Goal: Task Accomplishment & Management: Manage account settings

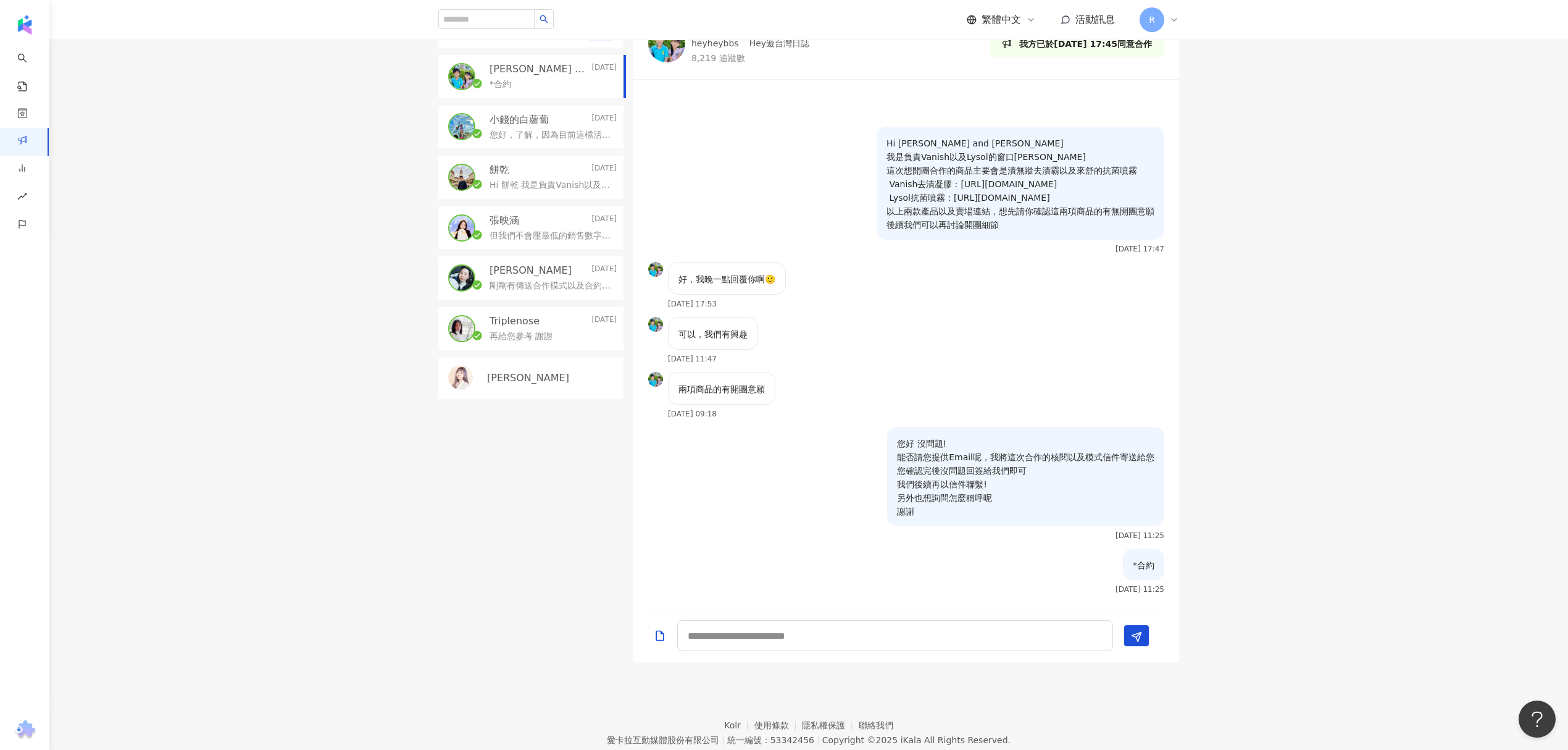
click at [529, 77] on div "*合約" at bounding box center [553, 83] width 127 height 15
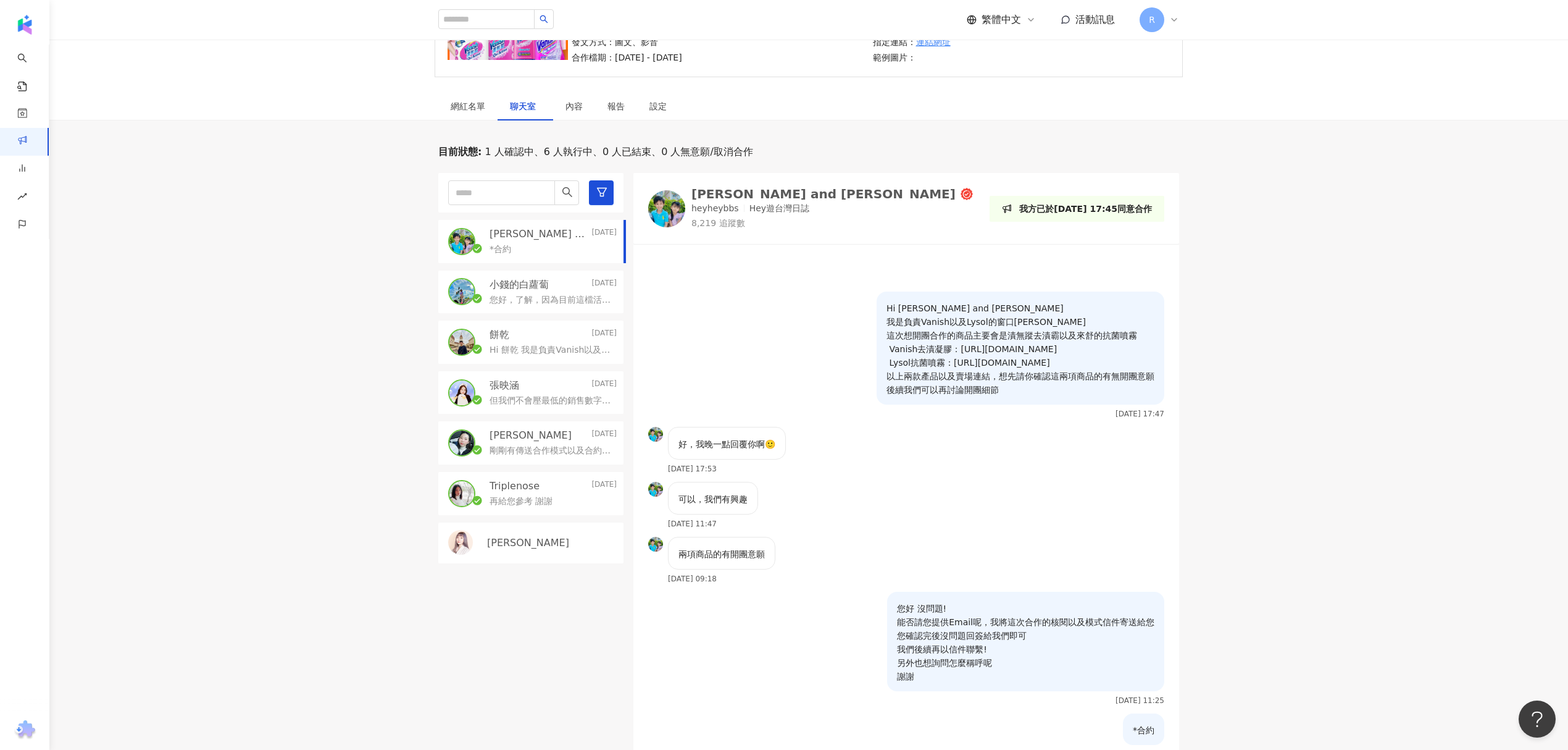
click at [452, 97] on div "網紅名單" at bounding box center [467, 106] width 59 height 28
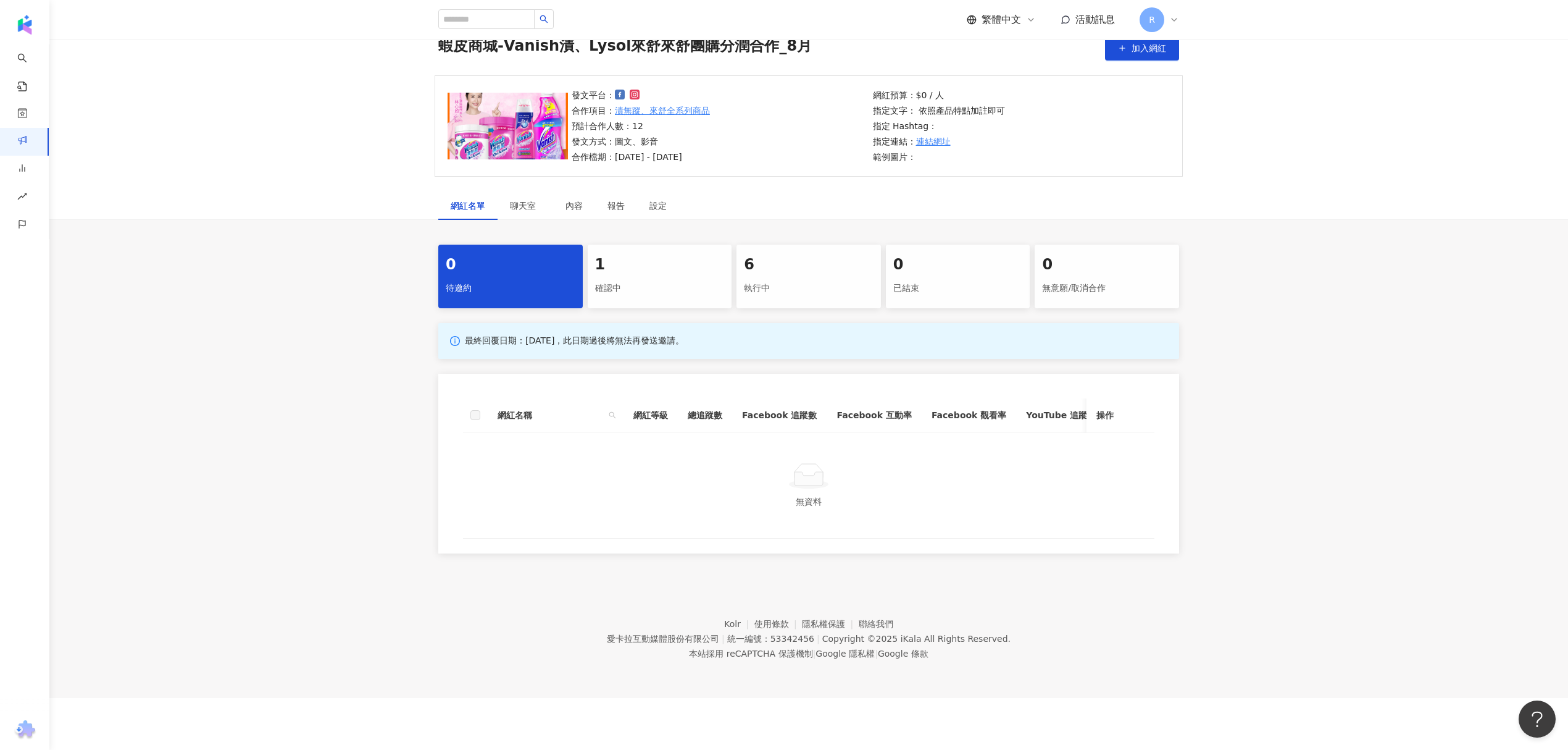
scroll to position [57, 0]
click at [631, 285] on div "確認中" at bounding box center [660, 288] width 130 height 21
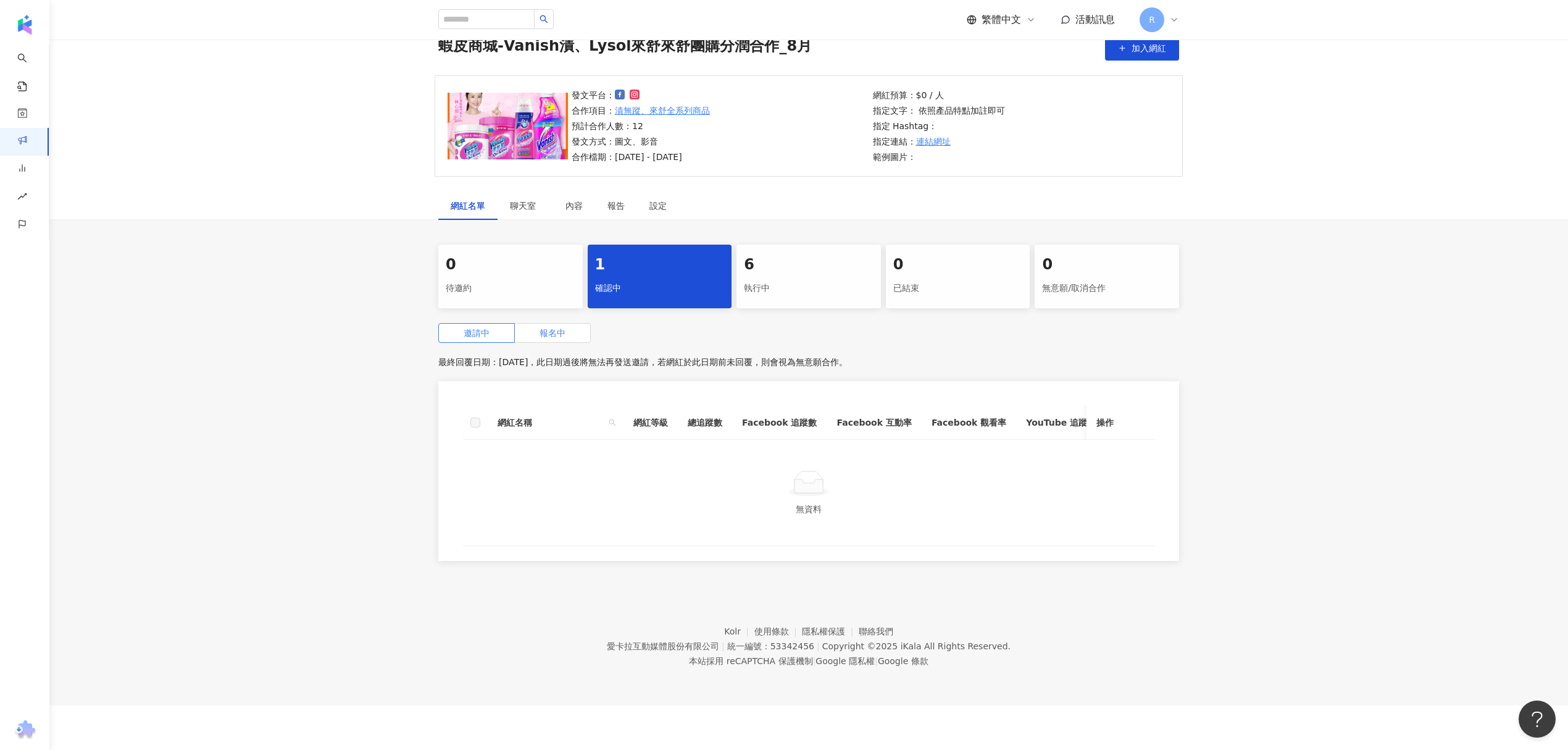
click at [546, 340] on label "報名中" at bounding box center [553, 332] width 76 height 20
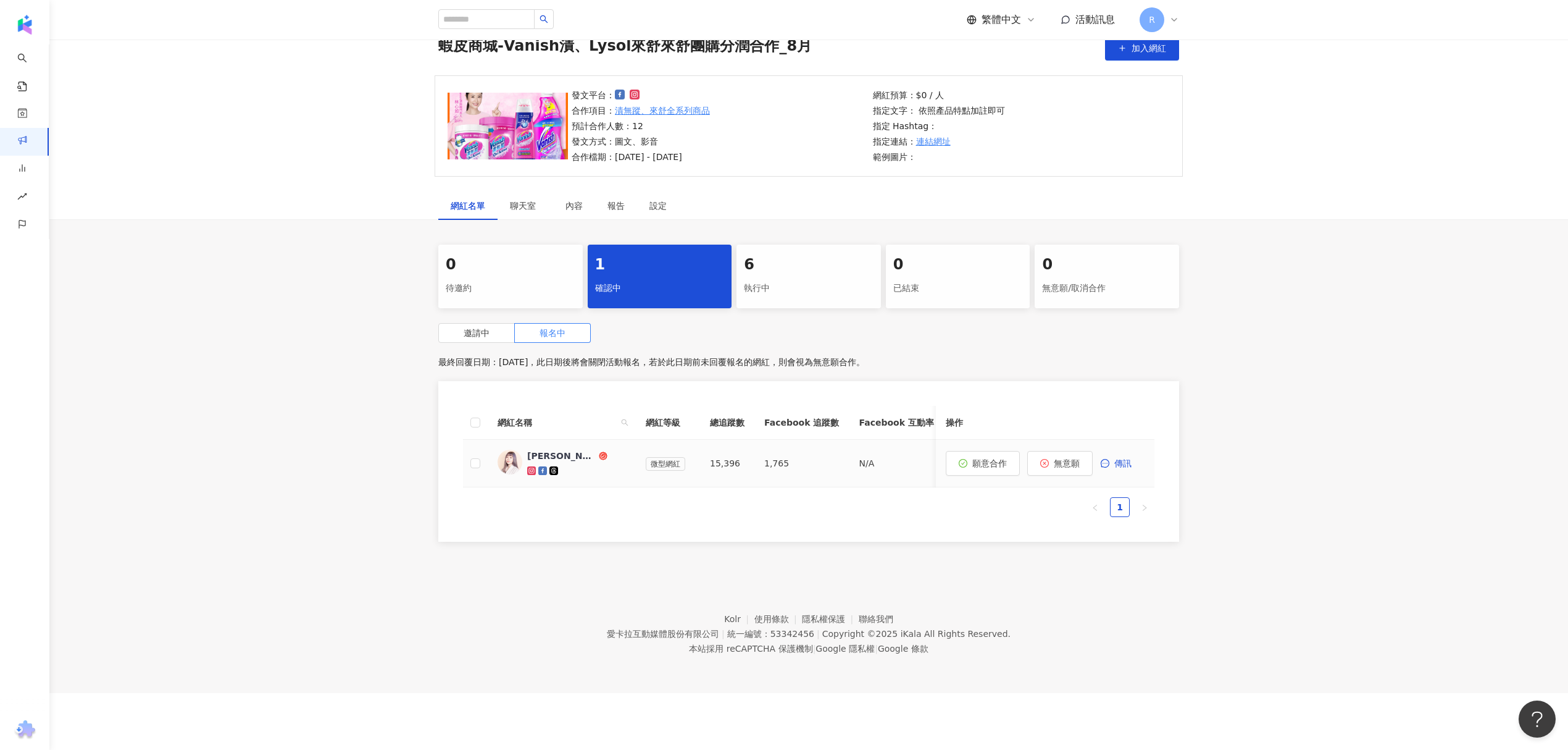
click at [542, 454] on div "[PERSON_NAME]" at bounding box center [562, 456] width 69 height 12
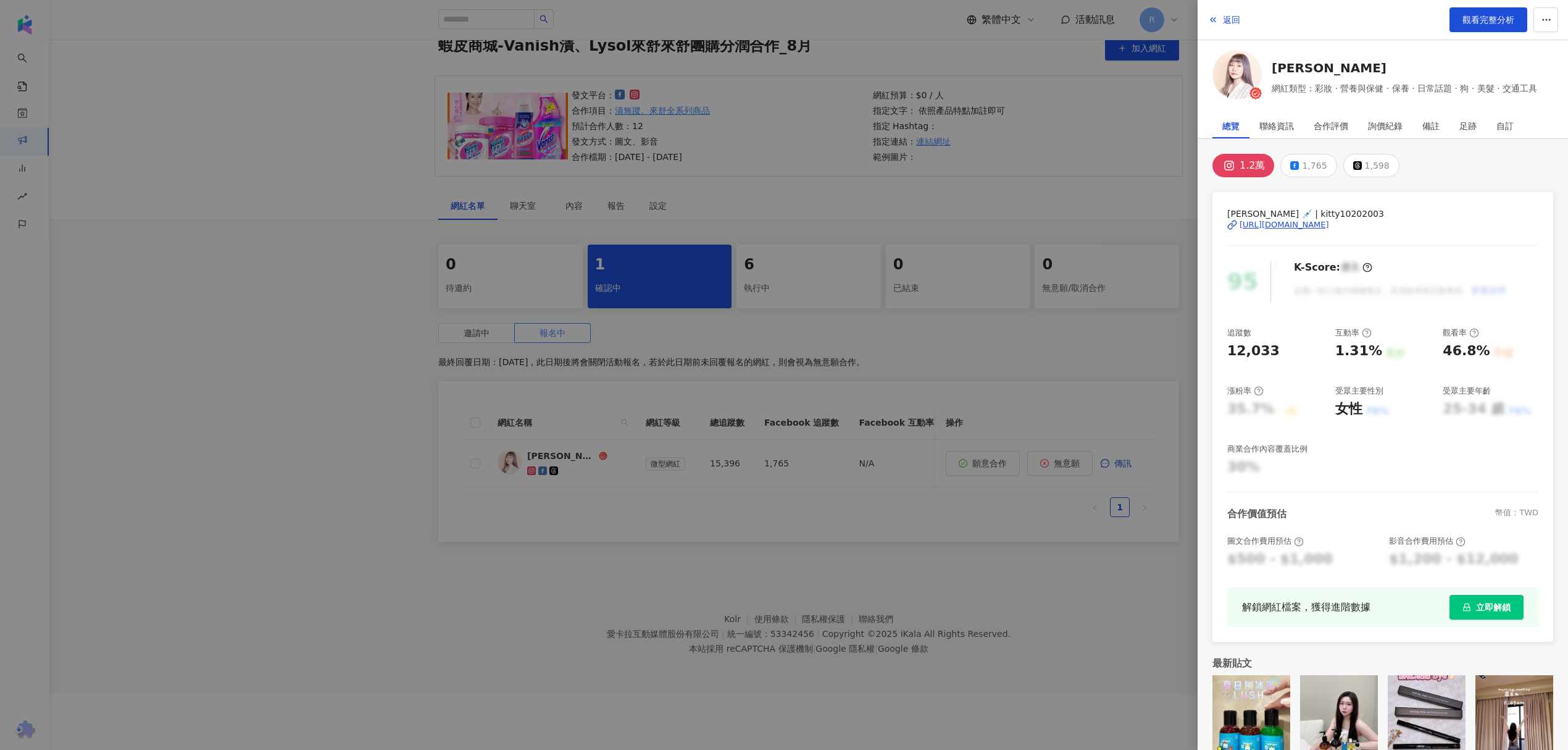
click at [1223, 77] on img at bounding box center [1237, 74] width 49 height 49
click at [965, 256] on div at bounding box center [784, 375] width 1568 height 750
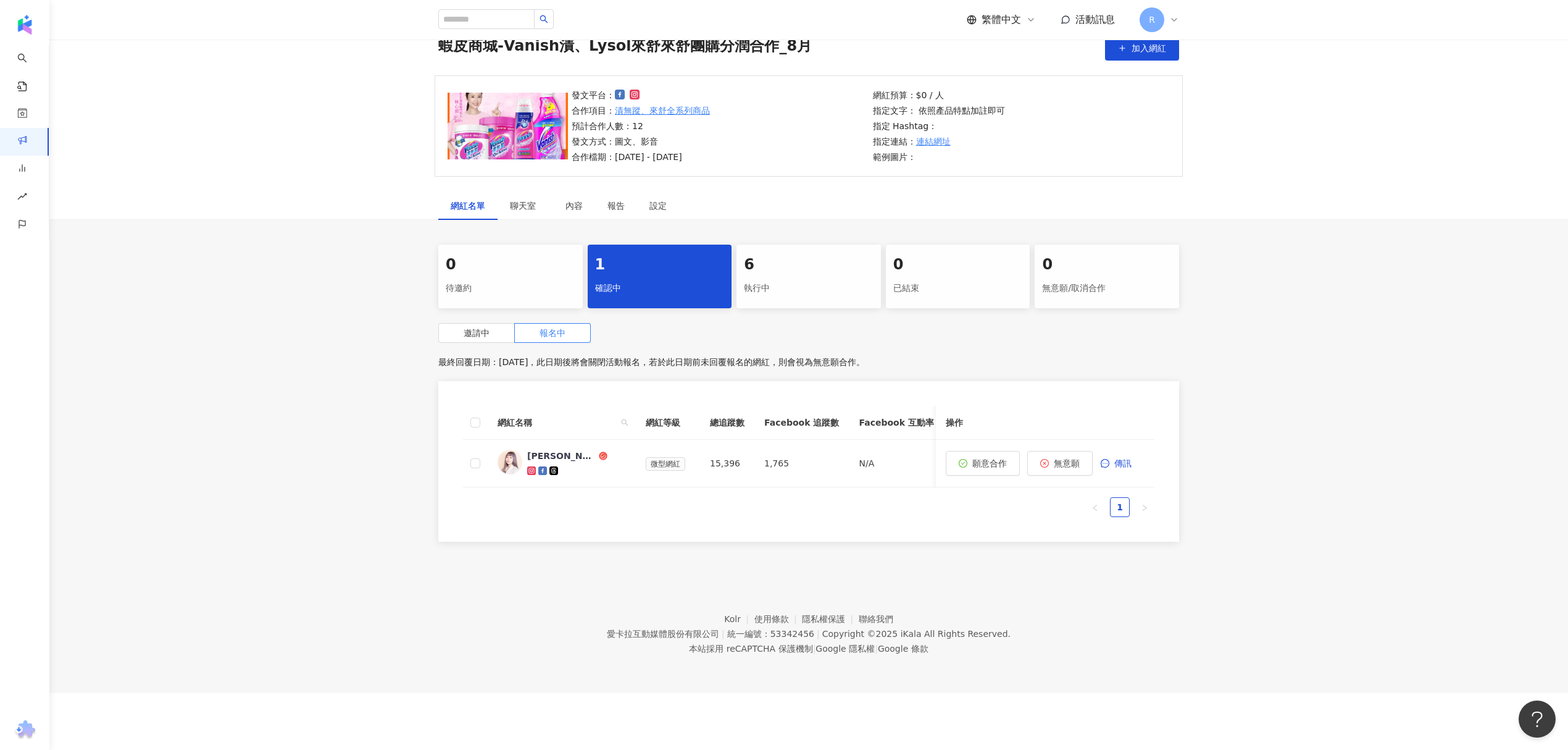
click at [185, 11] on header "繁體中文 活動訊息 R" at bounding box center [808, 20] width 1519 height 40
click at [12, 14] on div "button" at bounding box center [68, 26] width 136 height 52
click at [56, 143] on link "商案媒合" at bounding box center [39, 149] width 49 height 12
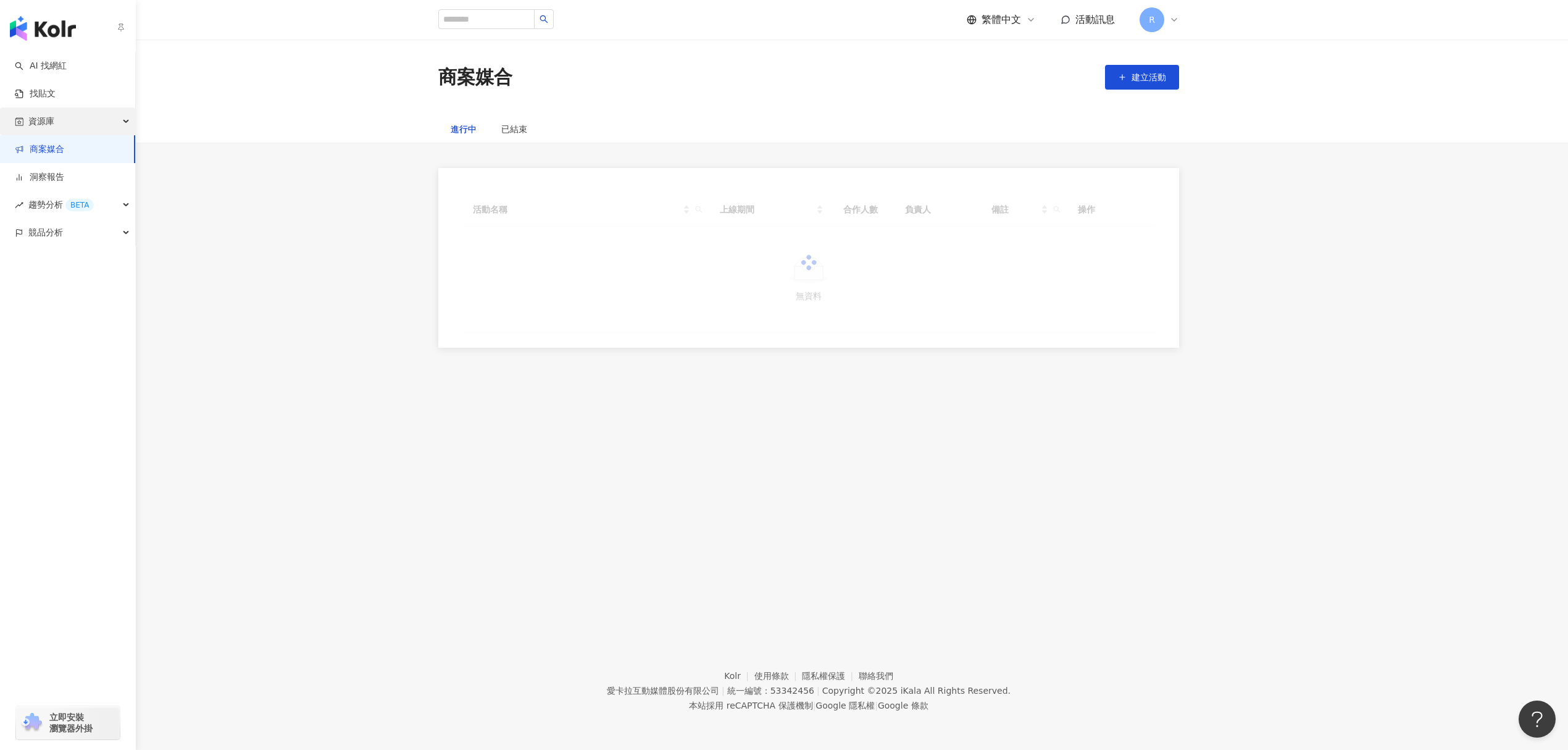
click at [68, 116] on div "資源庫" at bounding box center [67, 121] width 135 height 28
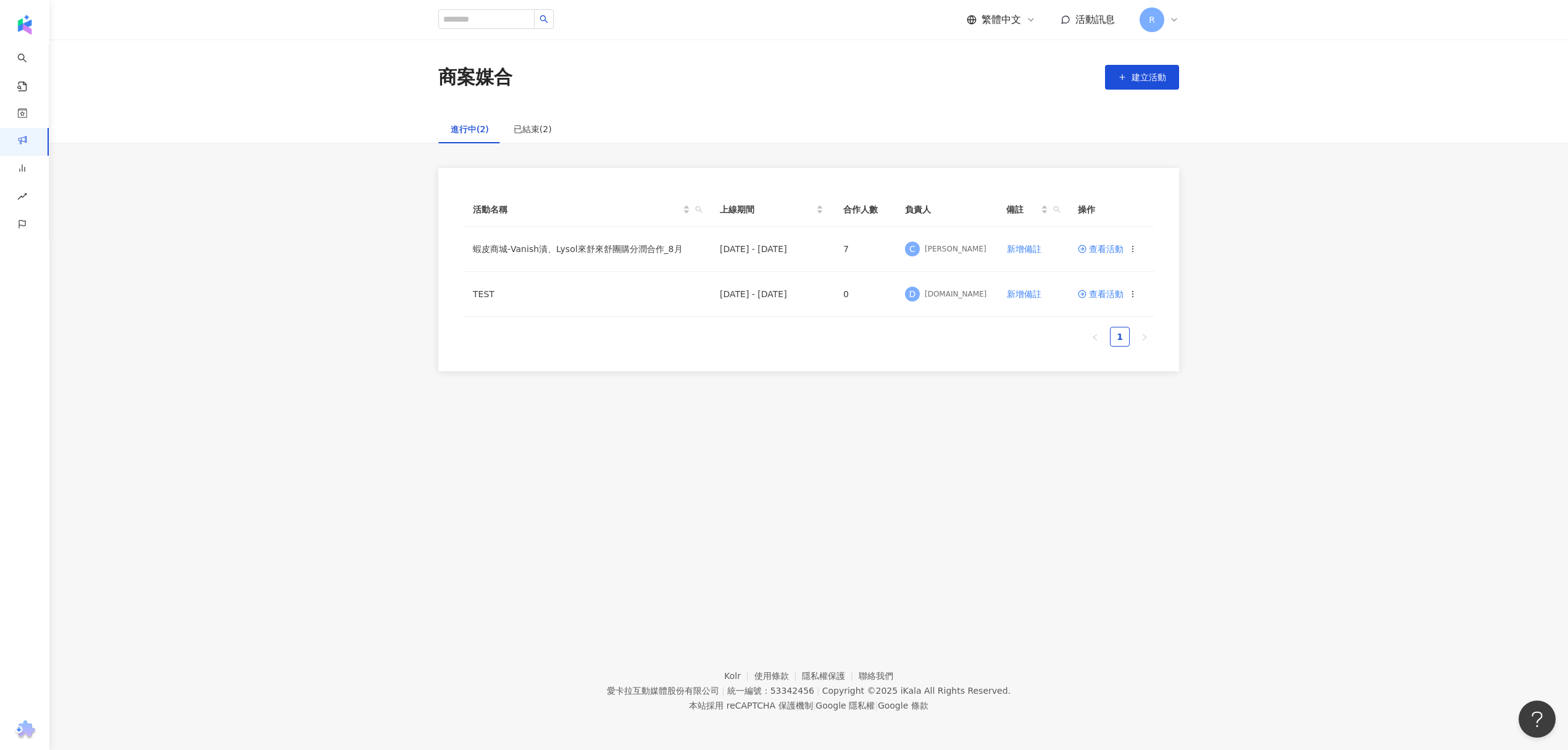
click at [1169, 470] on div "商案媒合 建立活動 進行中(2) 已結束(2) 活動名稱 上線期間 合作人數 負責人 備註 操作 蝦皮商城-Vanish漬、Lysol來舒來舒團購分潤合作_8…" at bounding box center [808, 326] width 1519 height 573
click at [1262, 596] on div "商案媒合 建立活動 進行中(2) 已結束(2) 活動名稱 上線期間 合作人數 負責人 備註 操作 蝦皮商城-Vanish漬、Lysol來舒來舒團購分潤合作_8…" at bounding box center [808, 326] width 1519 height 573
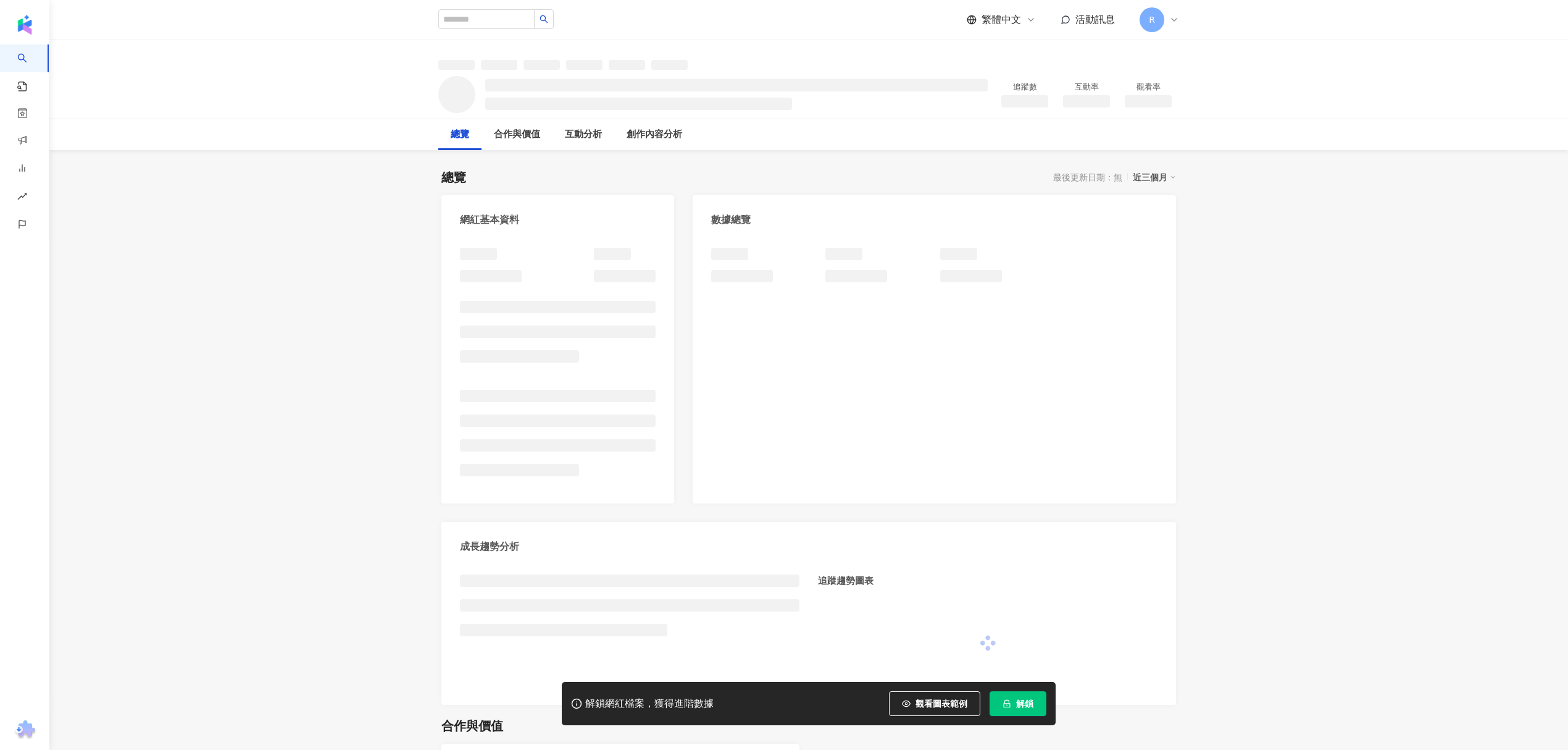
click at [1019, 714] on button "解鎖" at bounding box center [1018, 704] width 57 height 25
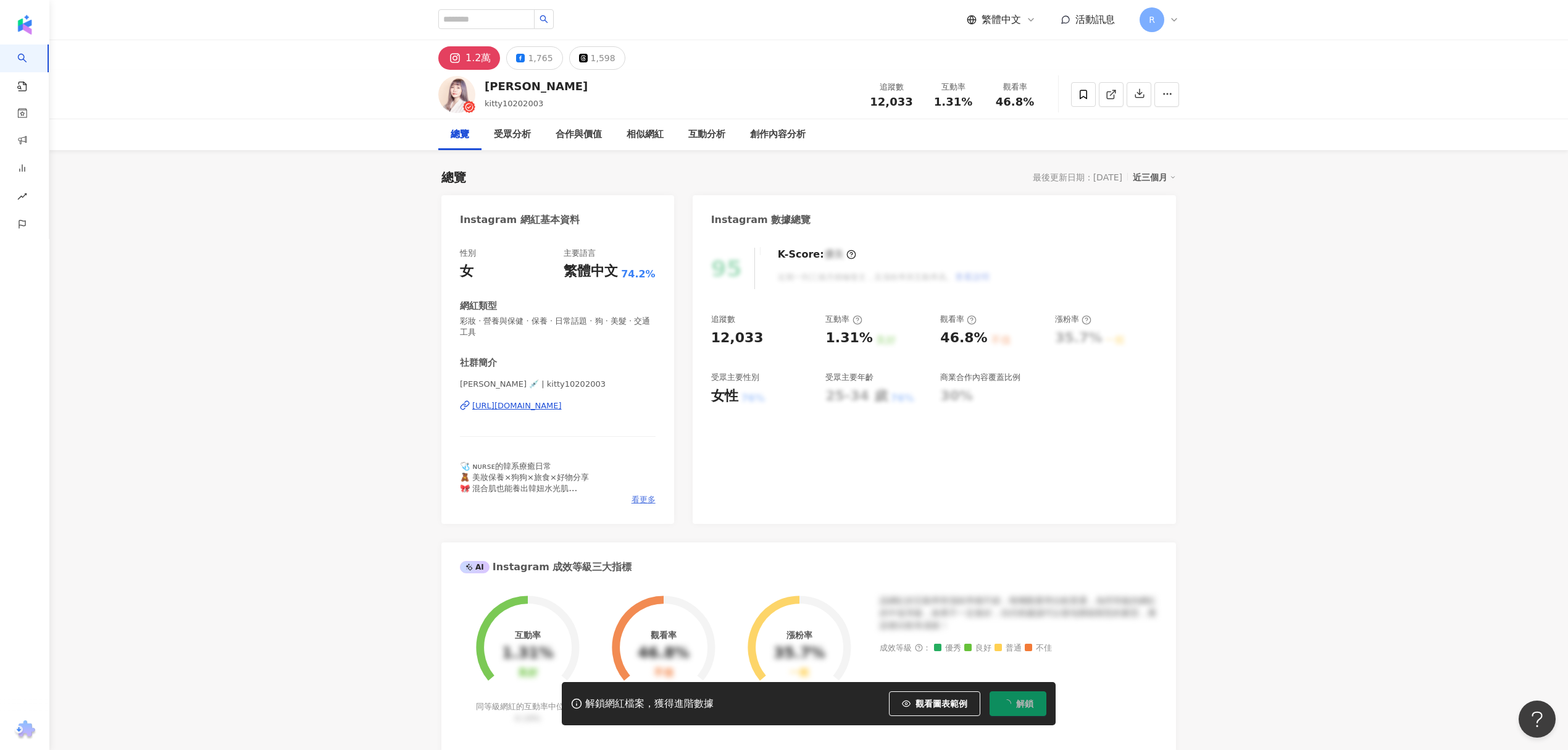
click at [653, 495] on span "看更多" at bounding box center [644, 499] width 24 height 11
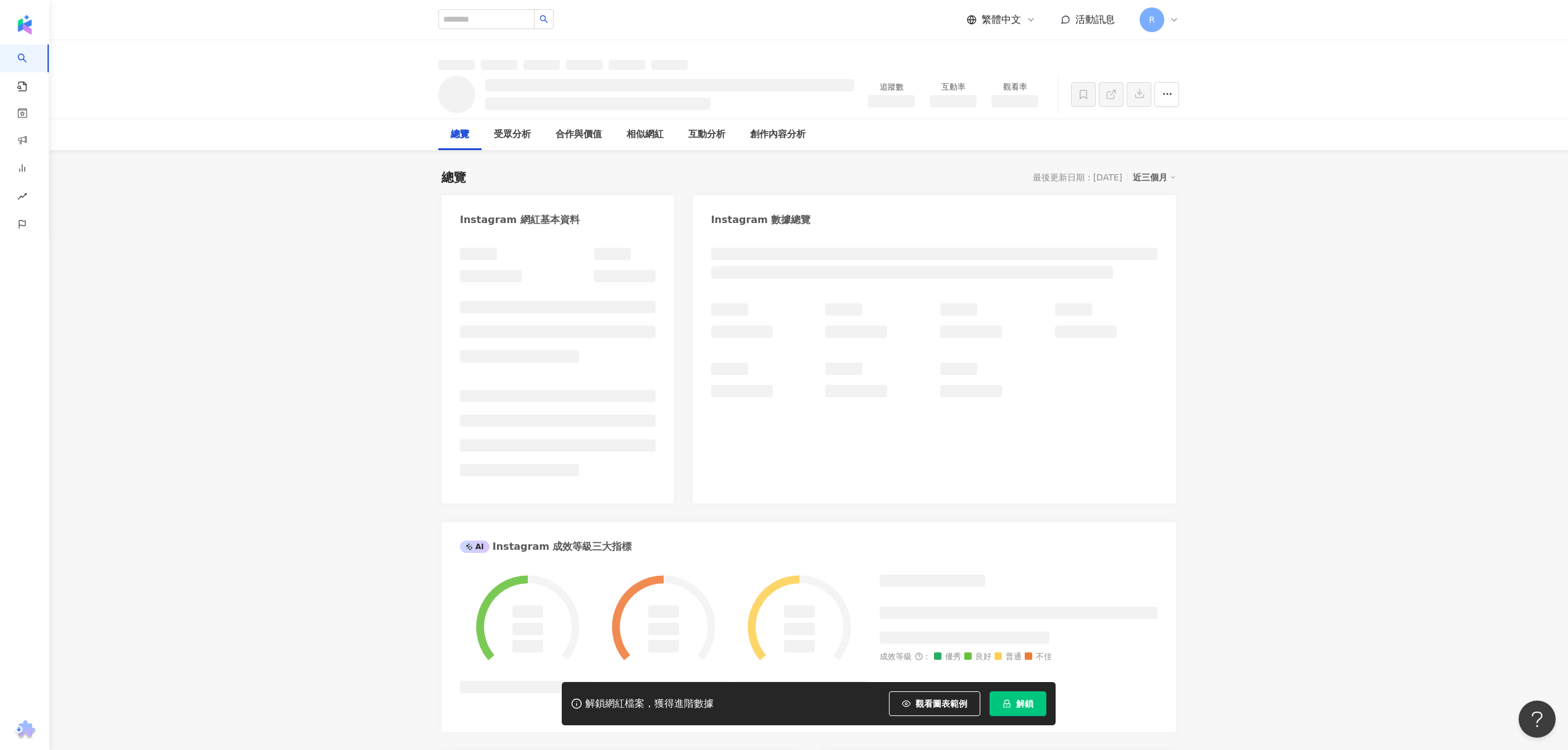
click at [635, 495] on div at bounding box center [558, 369] width 232 height 268
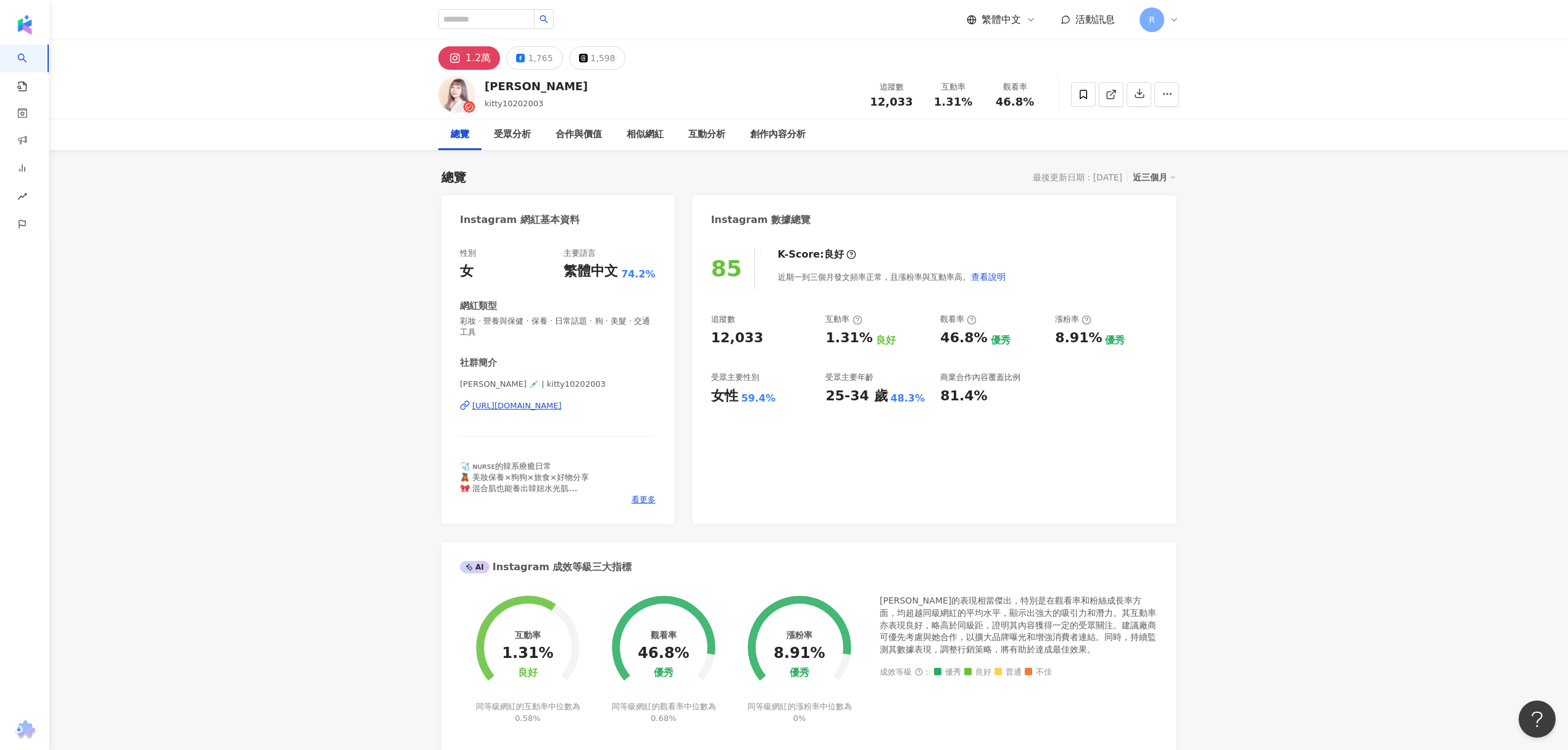
click at [448, 102] on img at bounding box center [456, 94] width 37 height 37
click at [532, 404] on div "[URL][DOMAIN_NAME]" at bounding box center [517, 406] width 90 height 11
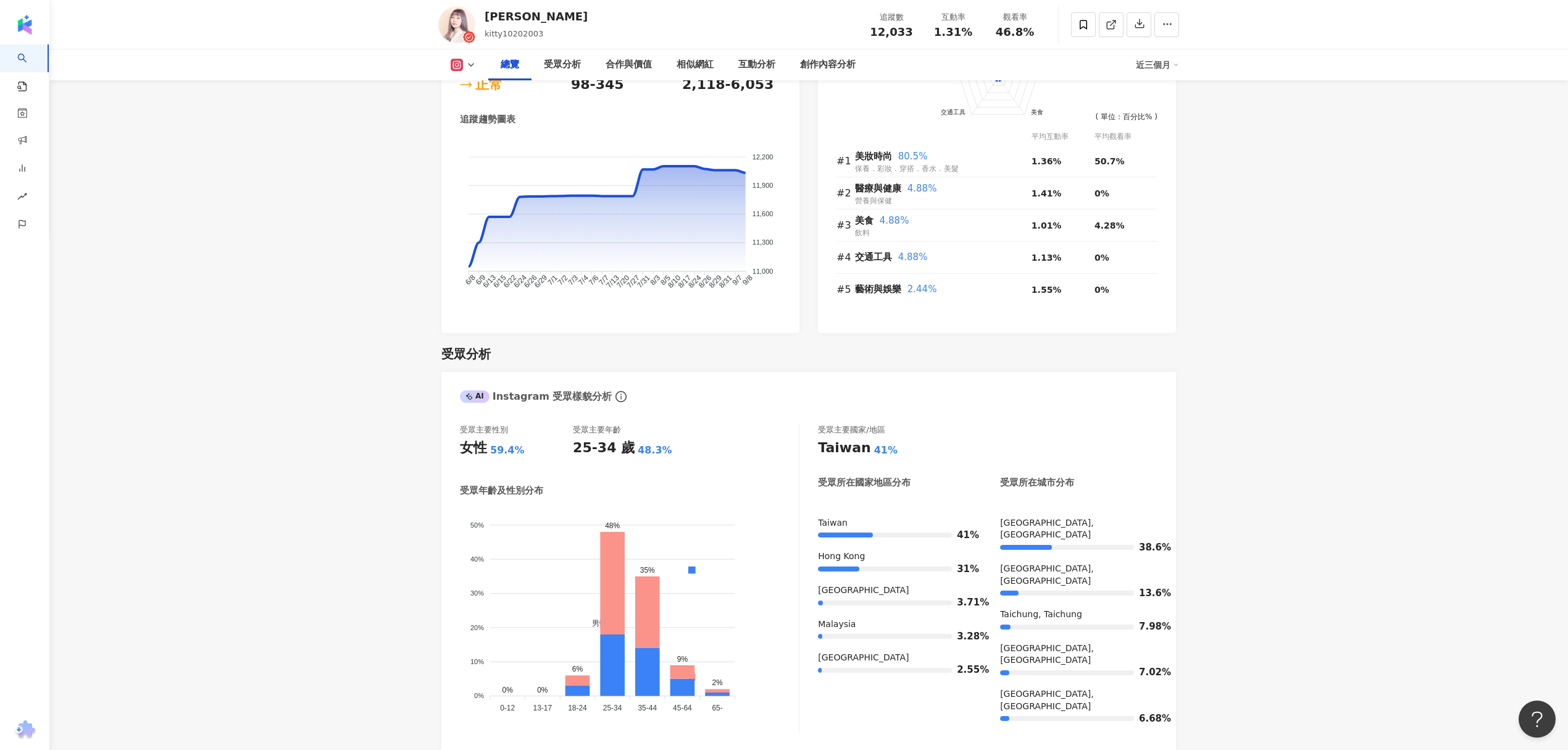
scroll to position [823, 0]
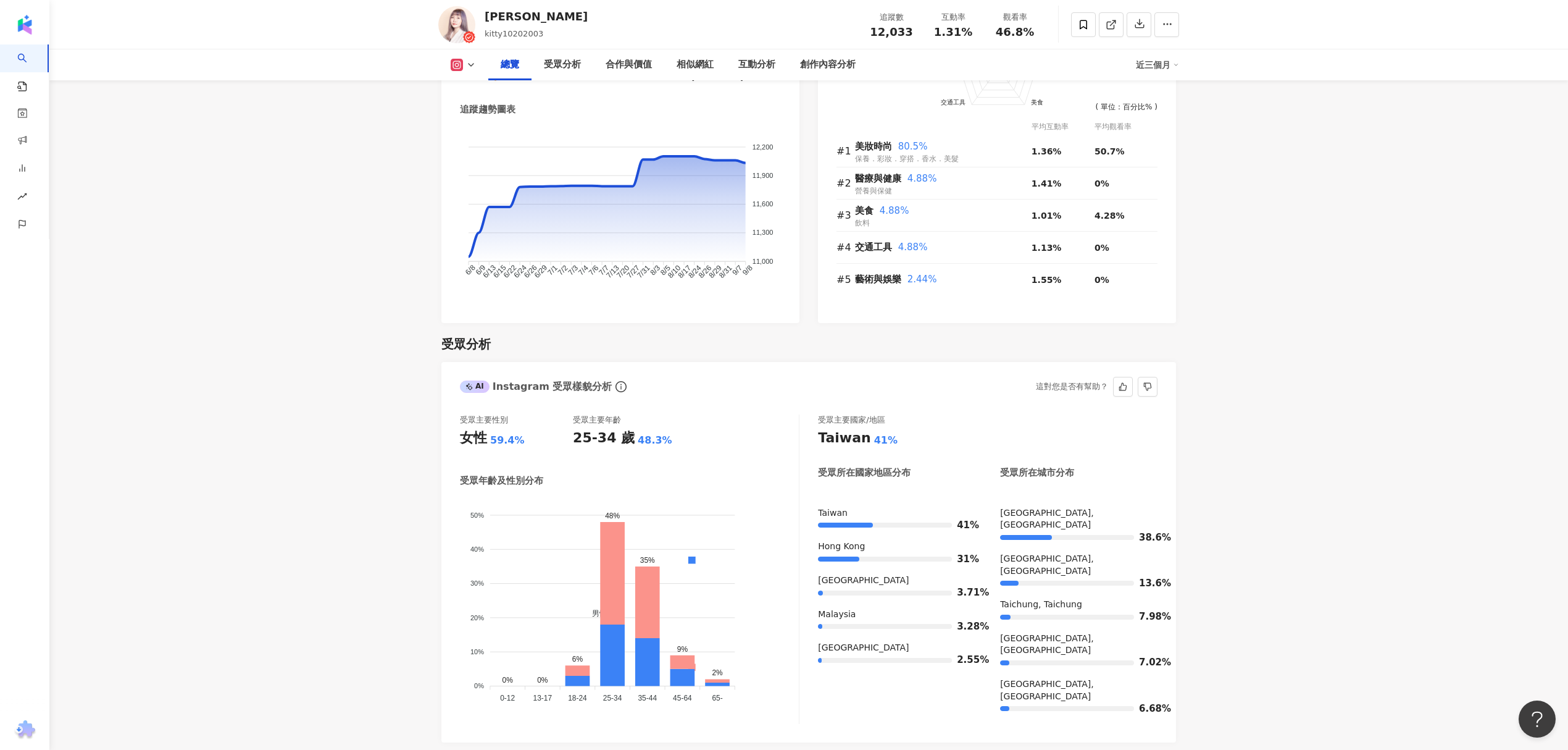
click at [831, 547] on div "Hong Kong" at bounding box center [897, 547] width 157 height 12
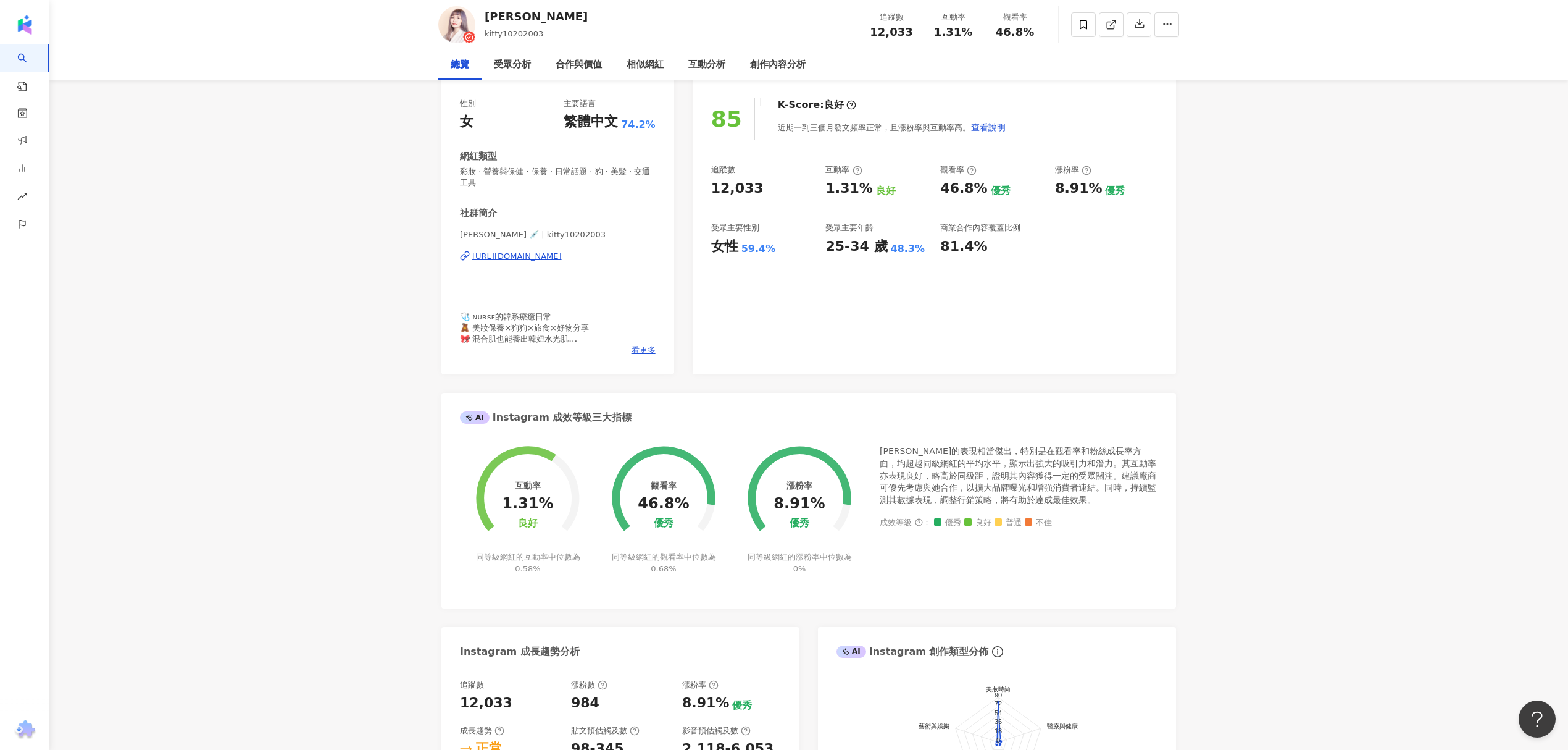
scroll to position [0, 0]
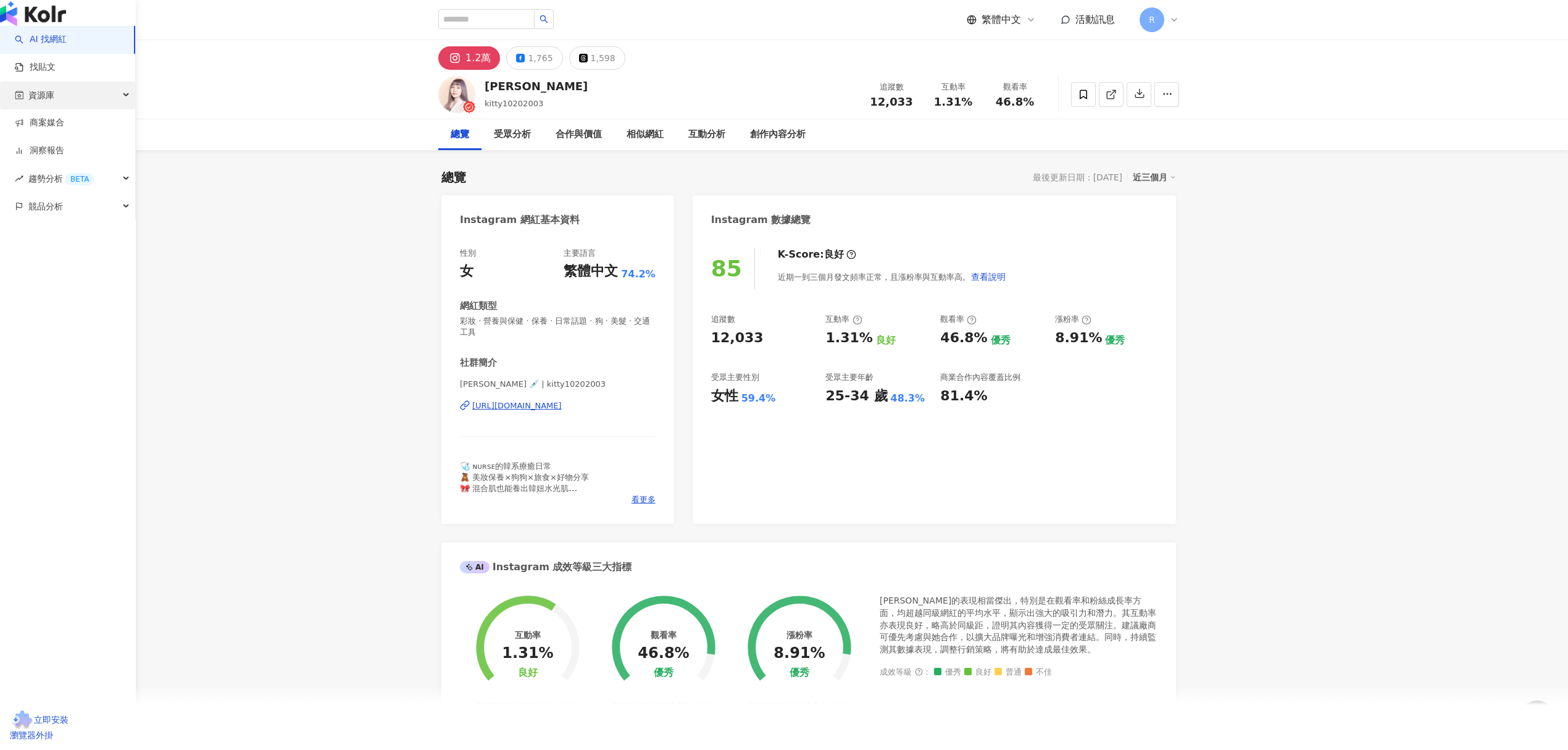
click at [94, 109] on div "資源庫" at bounding box center [67, 96] width 135 height 28
click at [65, 129] on link "網紅管理" at bounding box center [46, 123] width 34 height 12
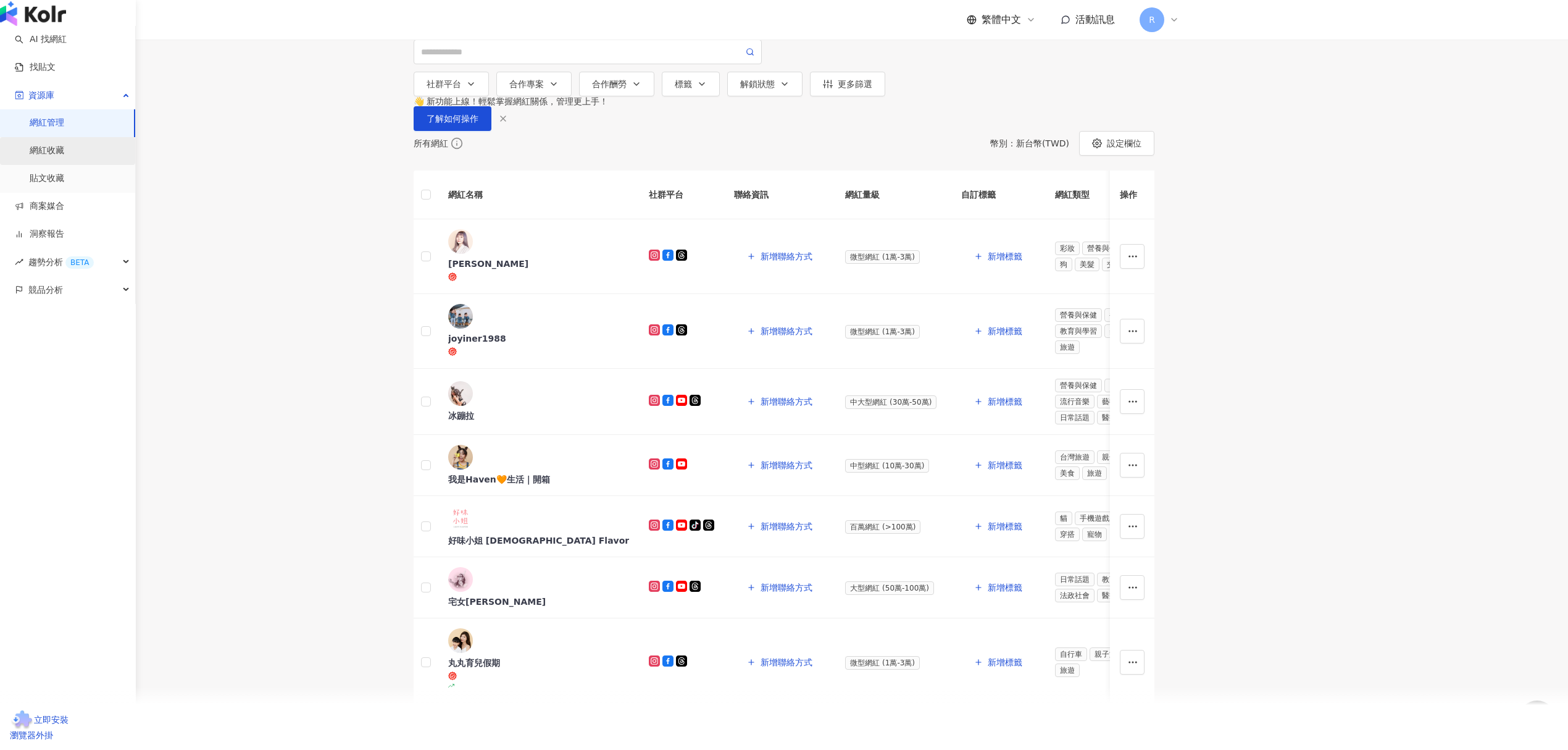
click at [65, 157] on link "網紅收藏" at bounding box center [46, 151] width 34 height 12
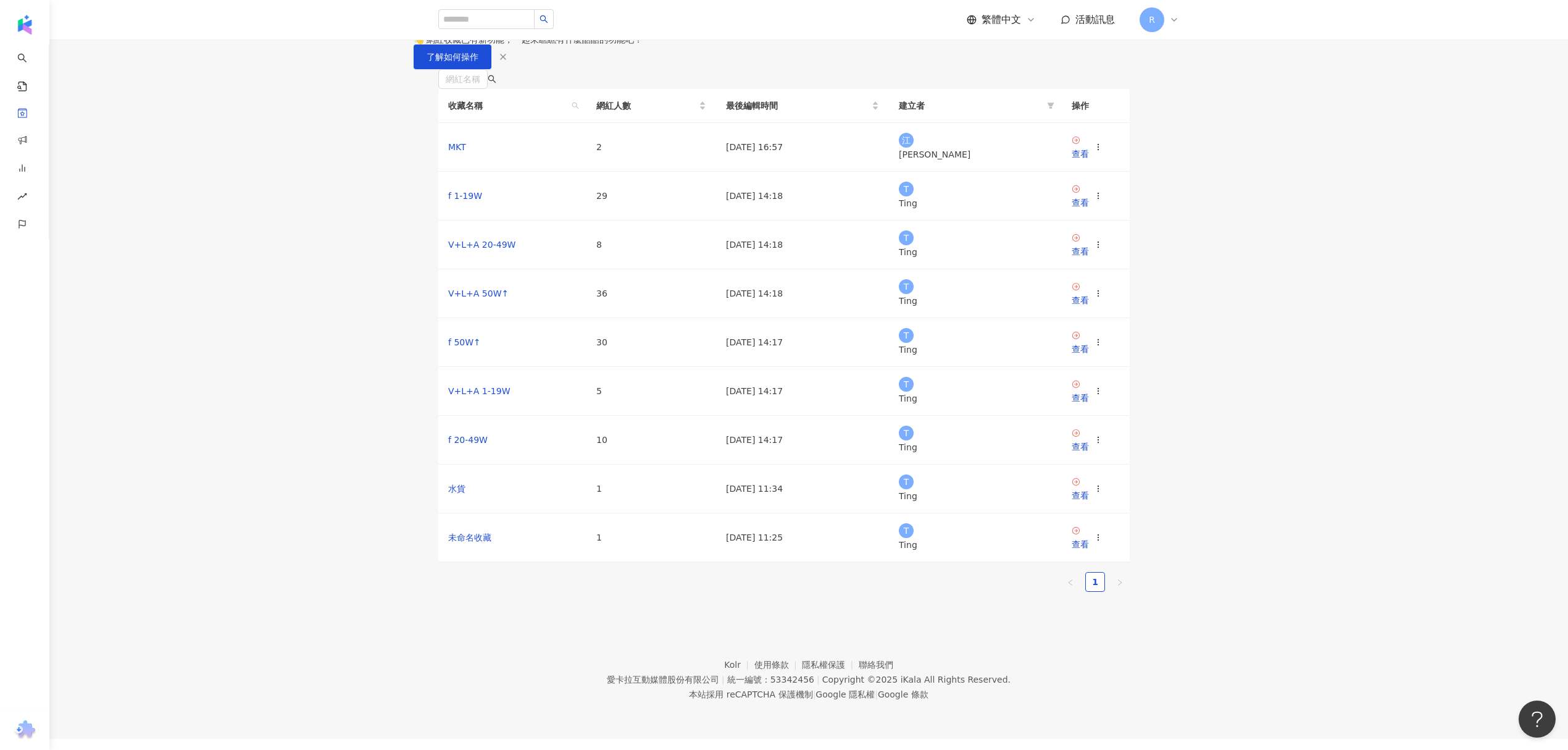
click at [488, 34] on button "建立收藏" at bounding box center [451, 22] width 74 height 25
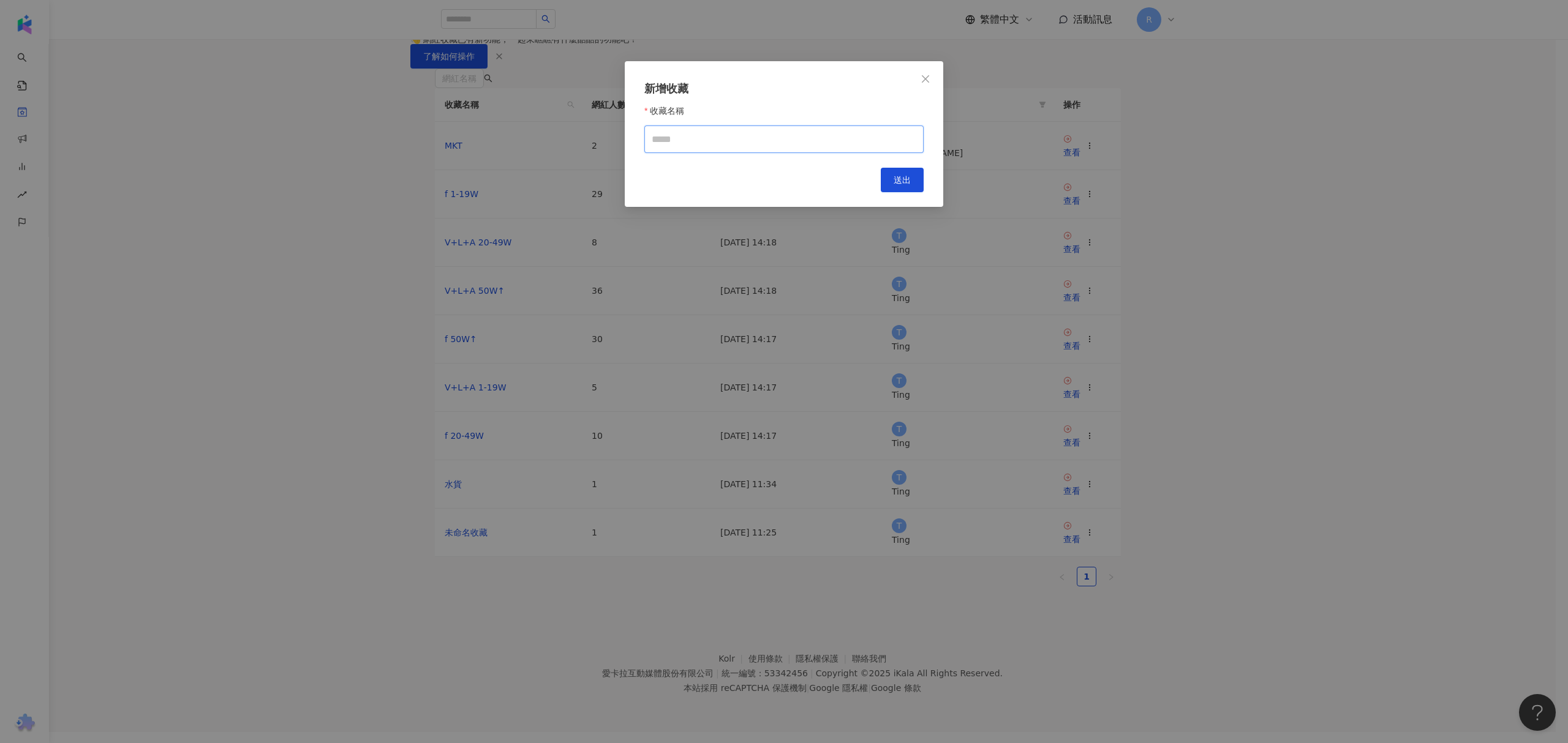
click at [694, 137] on input "收藏名稱" at bounding box center [784, 139] width 279 height 27
type input "*"
type input "********"
click at [924, 189] on div "新增收藏 收藏名稱 ******** Cancel 送出" at bounding box center [784, 134] width 318 height 146
click at [902, 192] on button "送出" at bounding box center [902, 180] width 43 height 25
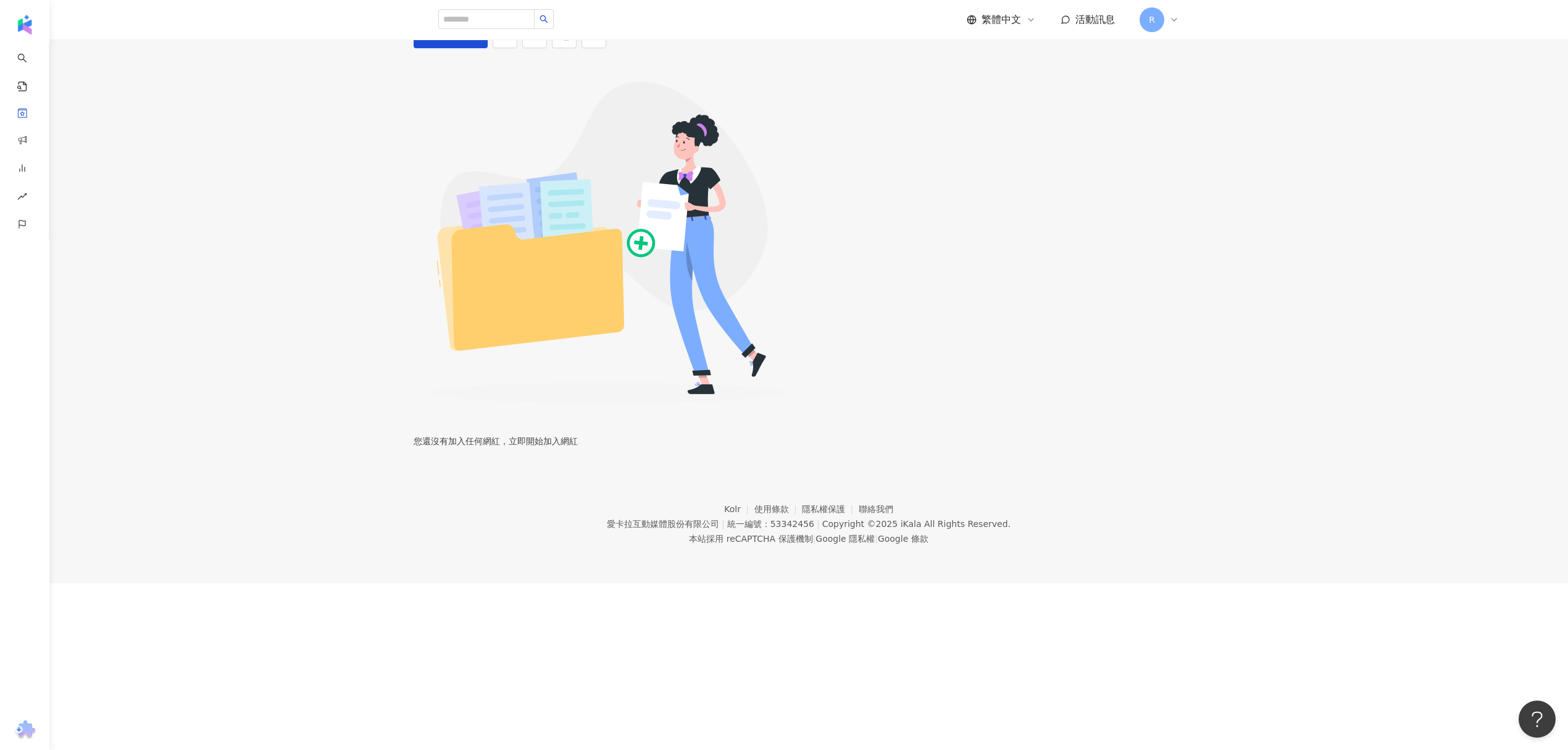
click at [746, 164] on div "您還沒有加入任何網紅，立即開始 加入網紅" at bounding box center [784, 247] width 1568 height 398
drag, startPoint x: 1228, startPoint y: 273, endPoint x: 1173, endPoint y: 166, distance: 120.3
click at [1228, 273] on div "您還沒有加入任何網紅，立即開始 加入網紅" at bounding box center [784, 247] width 1568 height 398
